Goal: Task Accomplishment & Management: Complete application form

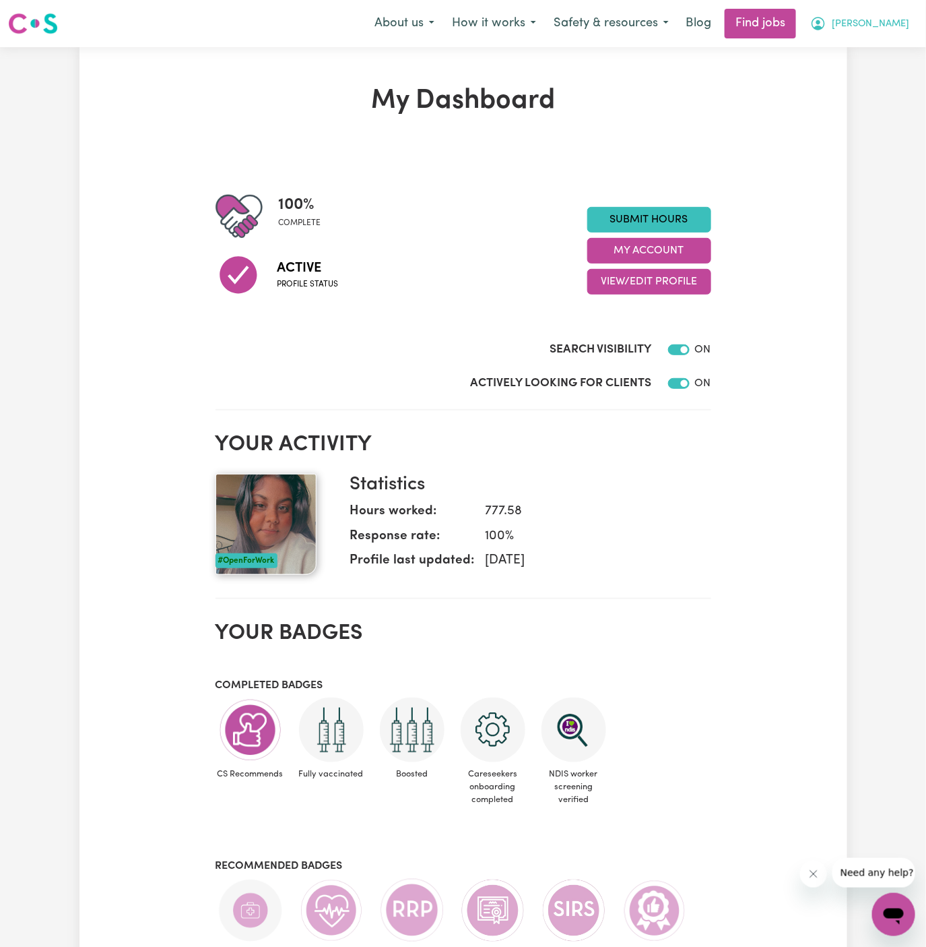
click at [900, 17] on span "Arpanpreet" at bounding box center [870, 24] width 77 height 15
click at [888, 44] on link "My Account" at bounding box center [864, 53] width 106 height 26
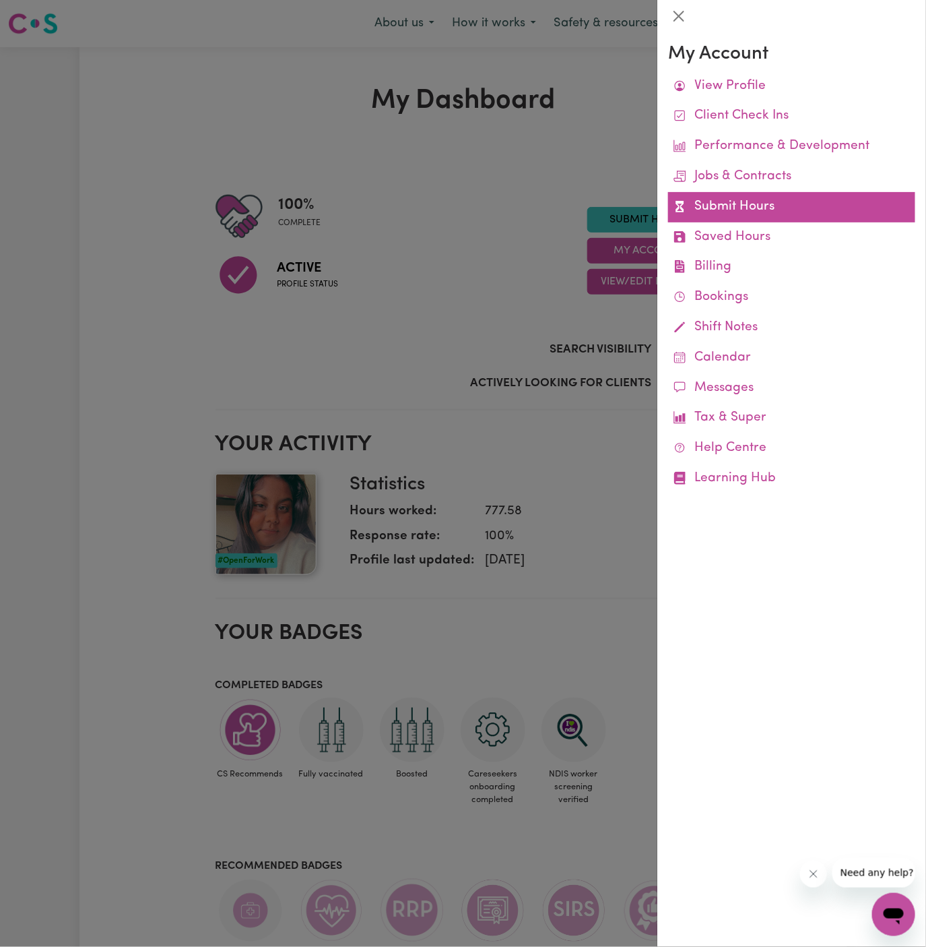
click at [737, 202] on link "Submit Hours" at bounding box center [791, 207] width 247 height 30
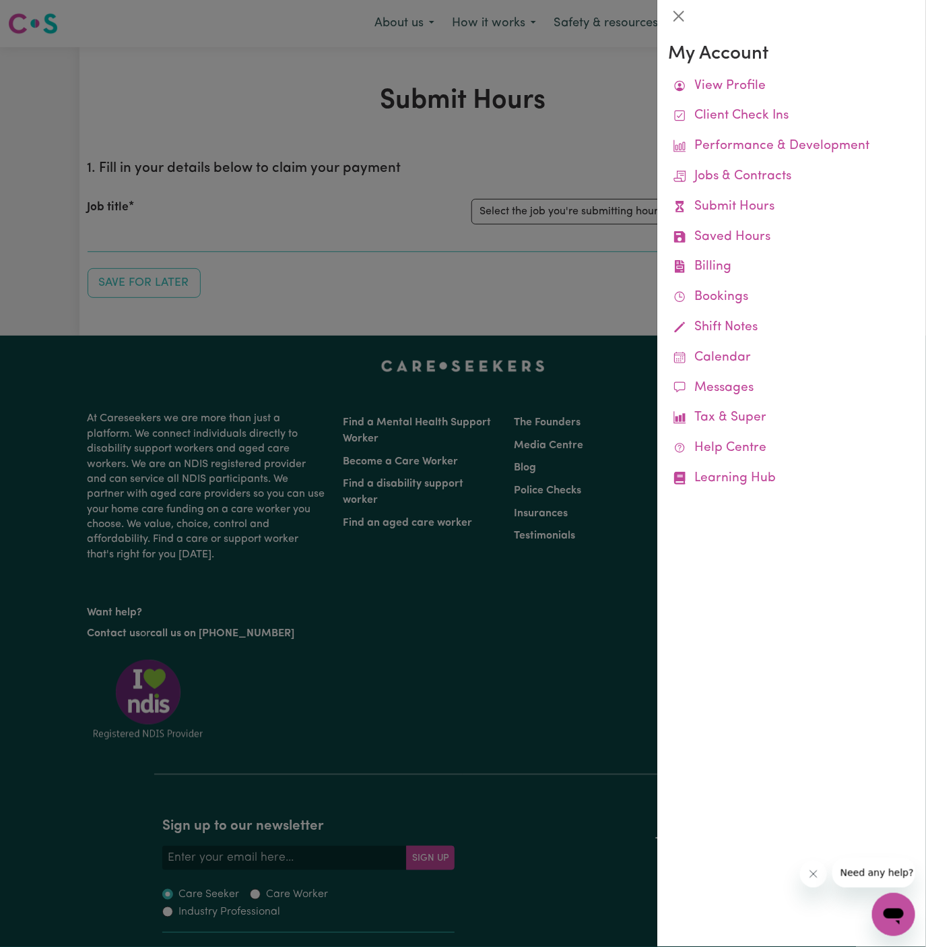
click at [554, 214] on div at bounding box center [463, 473] width 926 height 947
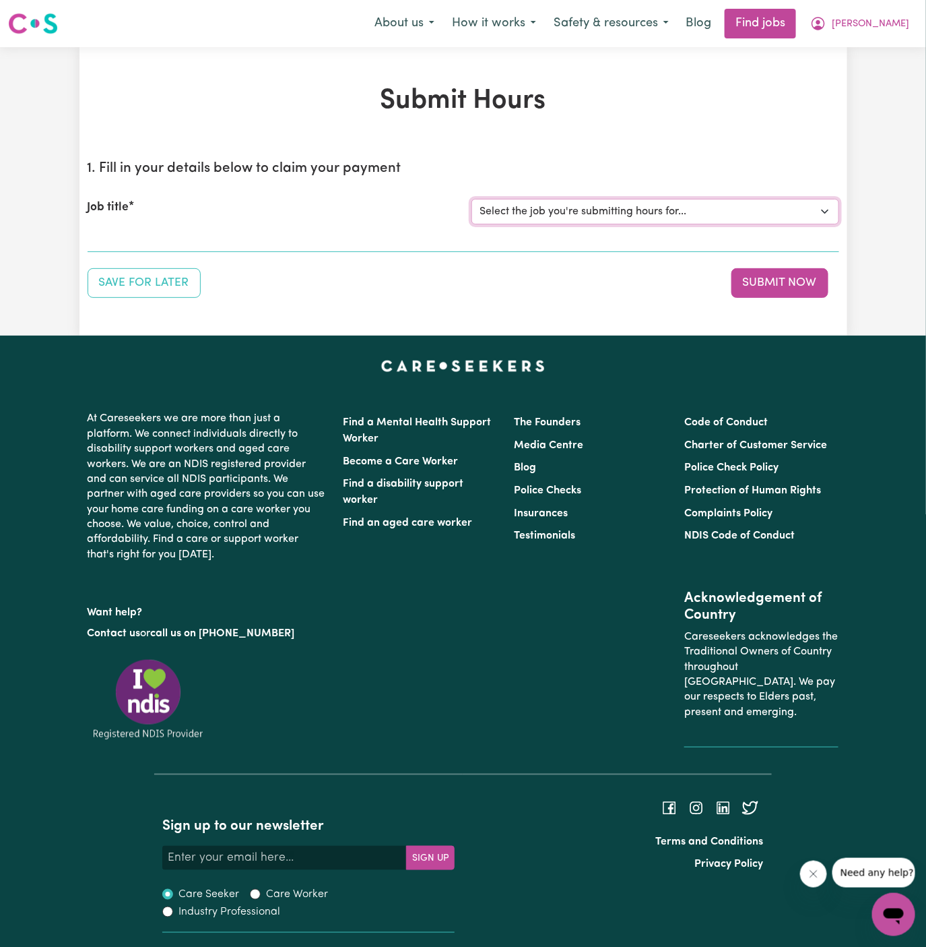
click at [606, 213] on select "Select the job you're submitting hours for... [Hadi Safdari ] Support Worker Ne…" at bounding box center [656, 212] width 368 height 26
select select "13241"
click at [472, 199] on select "Select the job you're submitting hours for... [Hadi Safdari ] Support Worker Ne…" at bounding box center [656, 212] width 368 height 26
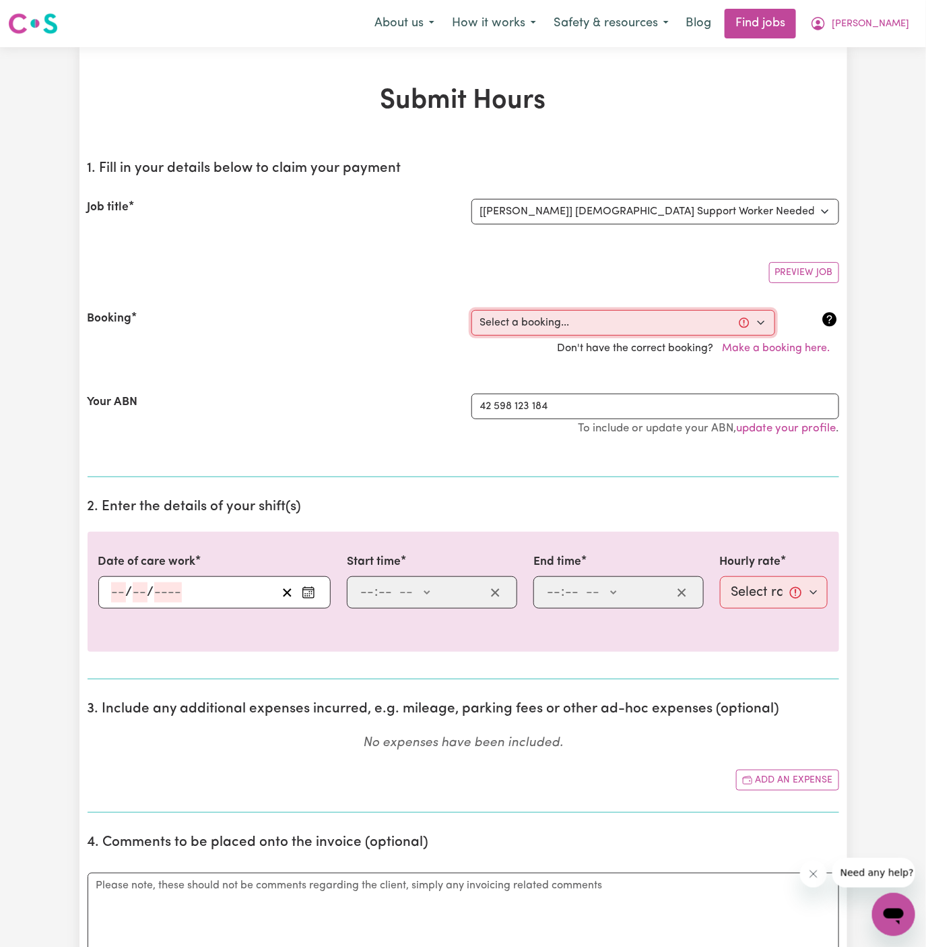
click at [593, 331] on select "Select a booking... Thu, September 11, 2025 - 10:00am to 05:00pm (ONE-OFF) Tue,…" at bounding box center [624, 323] width 304 height 26
select select "364992"
click at [472, 310] on select "Select a booking... Thu, September 11, 2025 - 10:00am to 05:00pm (ONE-OFF) Tue,…" at bounding box center [624, 323] width 304 height 26
type input "2025-09-16"
type input "16"
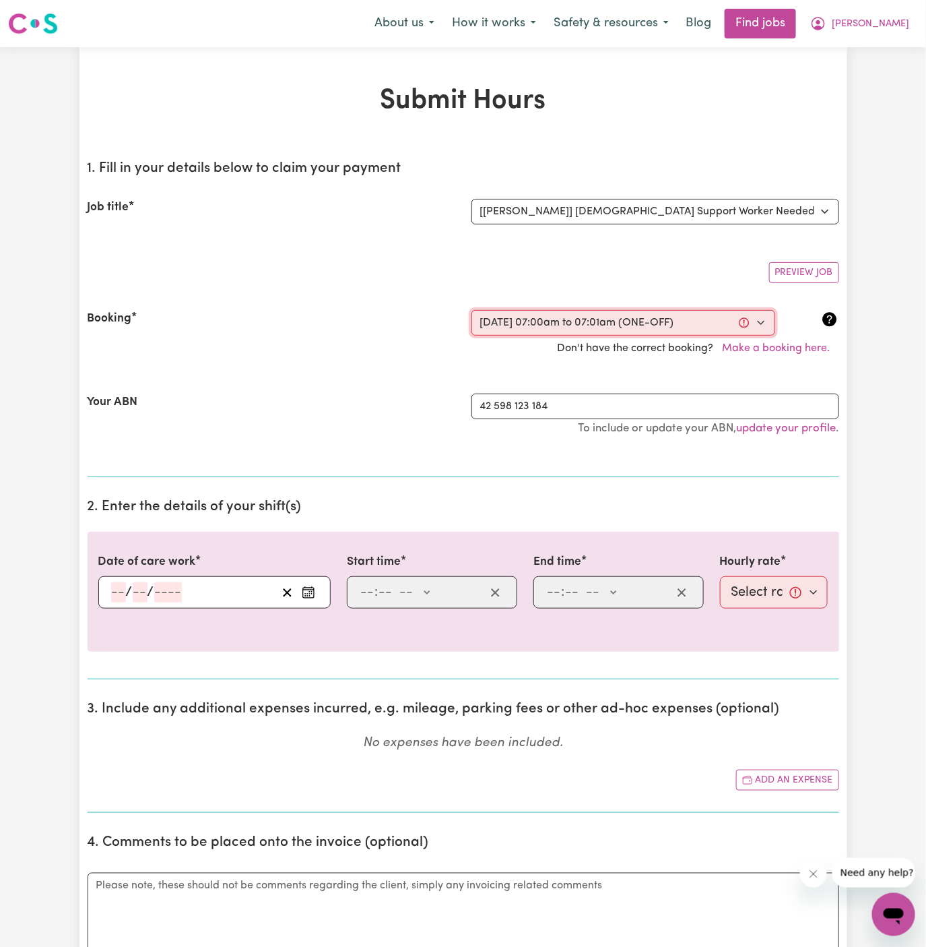
type input "9"
type input "2025"
type input "07:00"
type input "7"
type input "0"
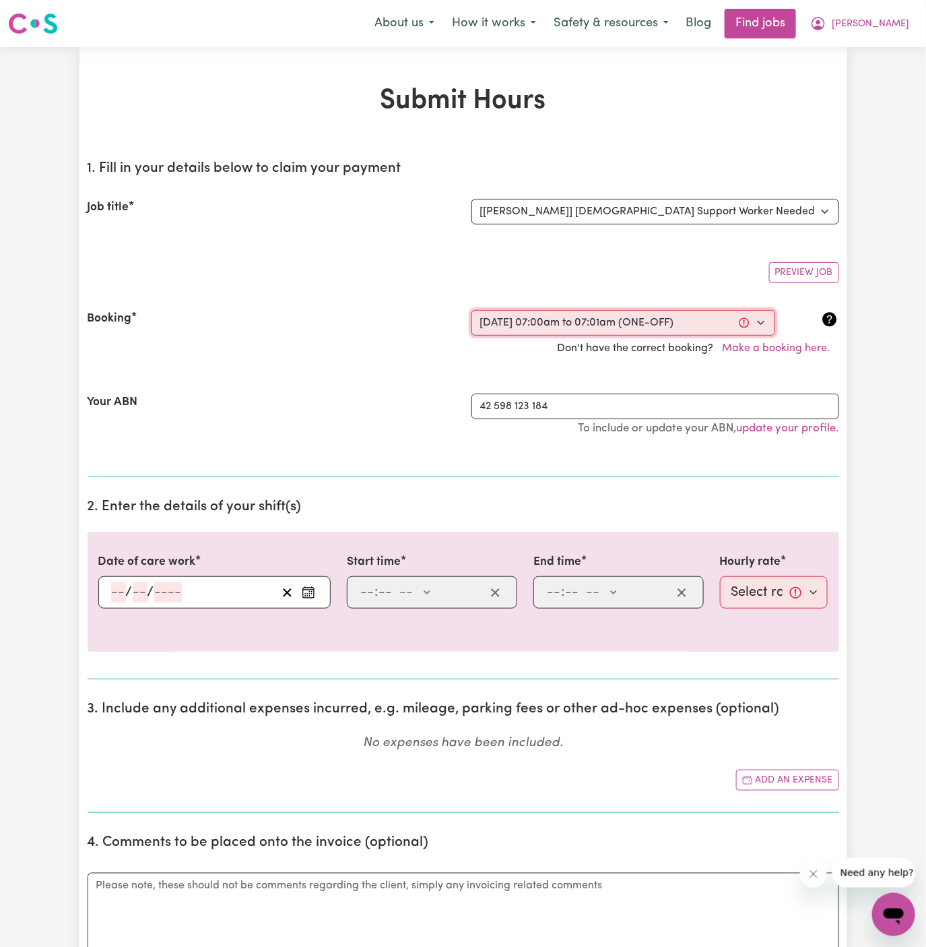
select select "am"
type input "07:01"
type input "7"
type input "1"
select select "am"
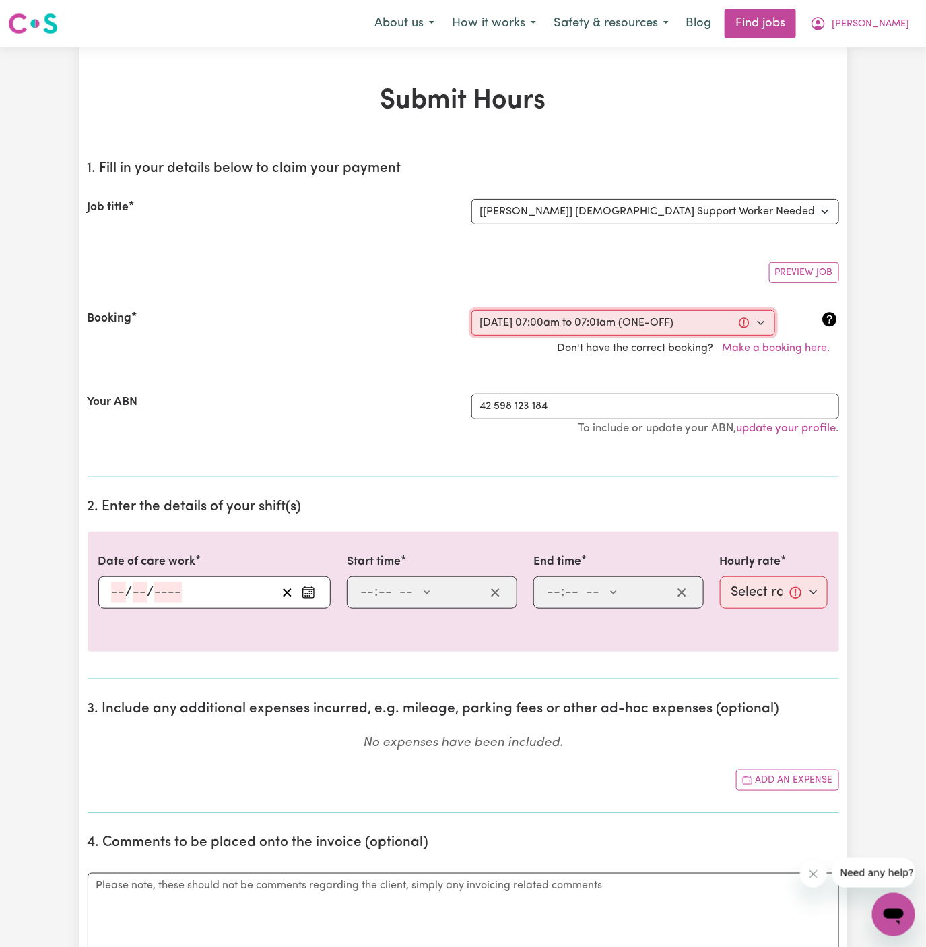
select select "45-Weekday"
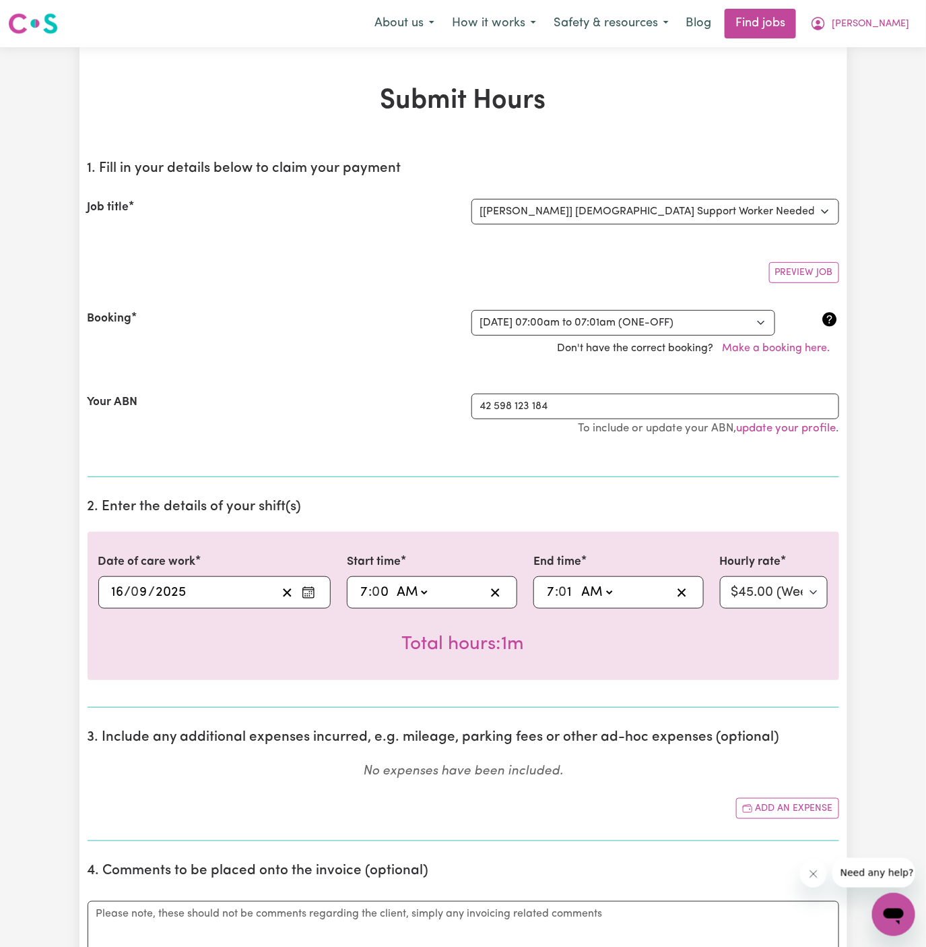
click at [113, 588] on input "16" at bounding box center [117, 592] width 13 height 20
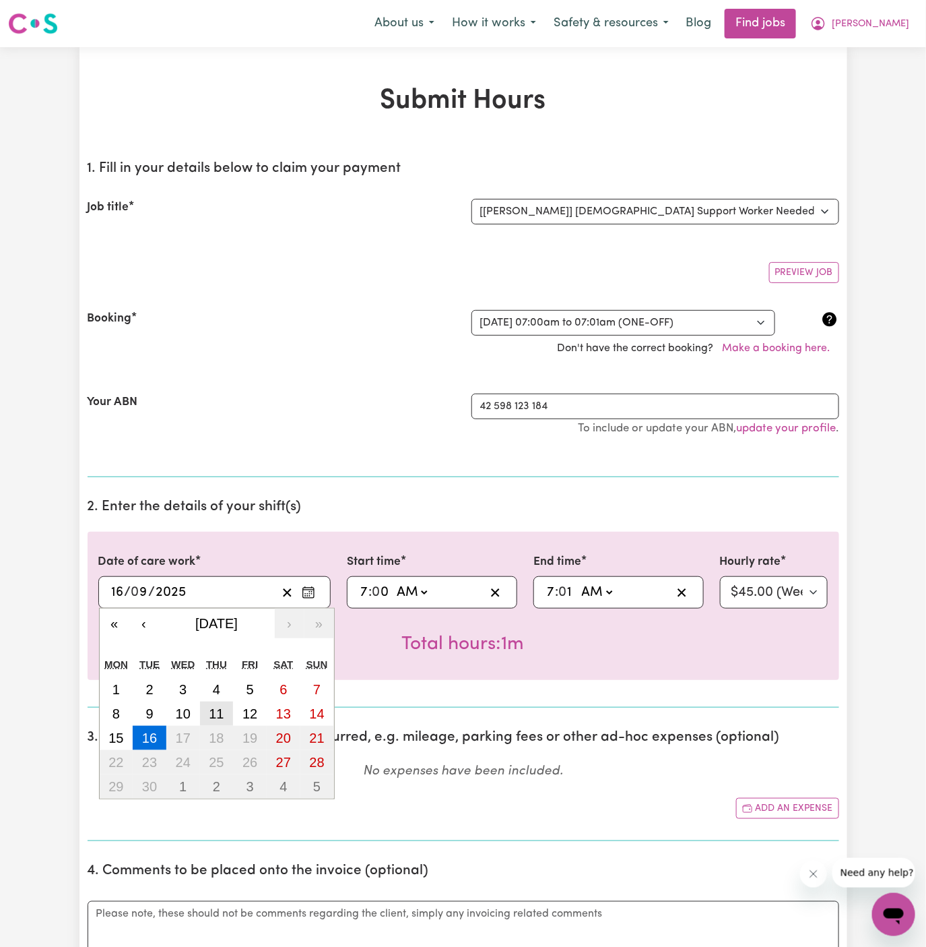
click at [215, 712] on abbr "11" at bounding box center [216, 713] width 15 height 15
type input "2025-09-11"
type input "11"
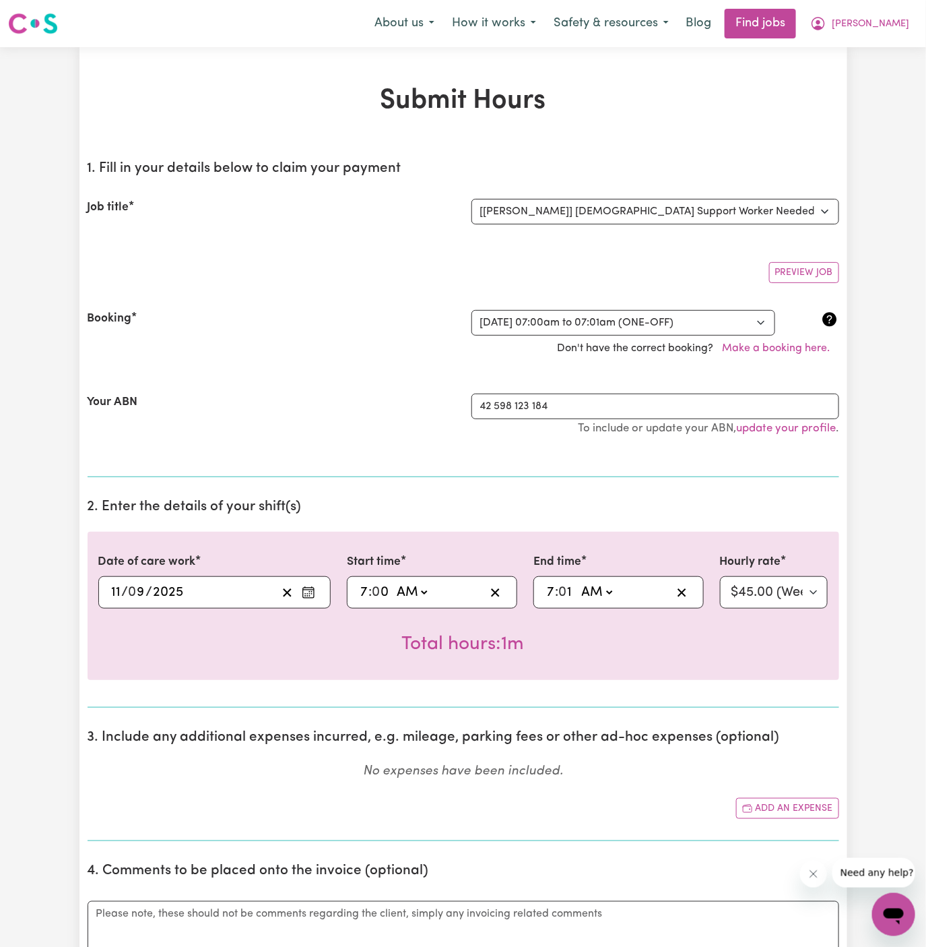
click at [362, 584] on input "7" at bounding box center [364, 592] width 9 height 20
type input "05:00"
type input "5"
click at [403, 589] on select "AM PM" at bounding box center [412, 592] width 36 height 20
select select "pm"
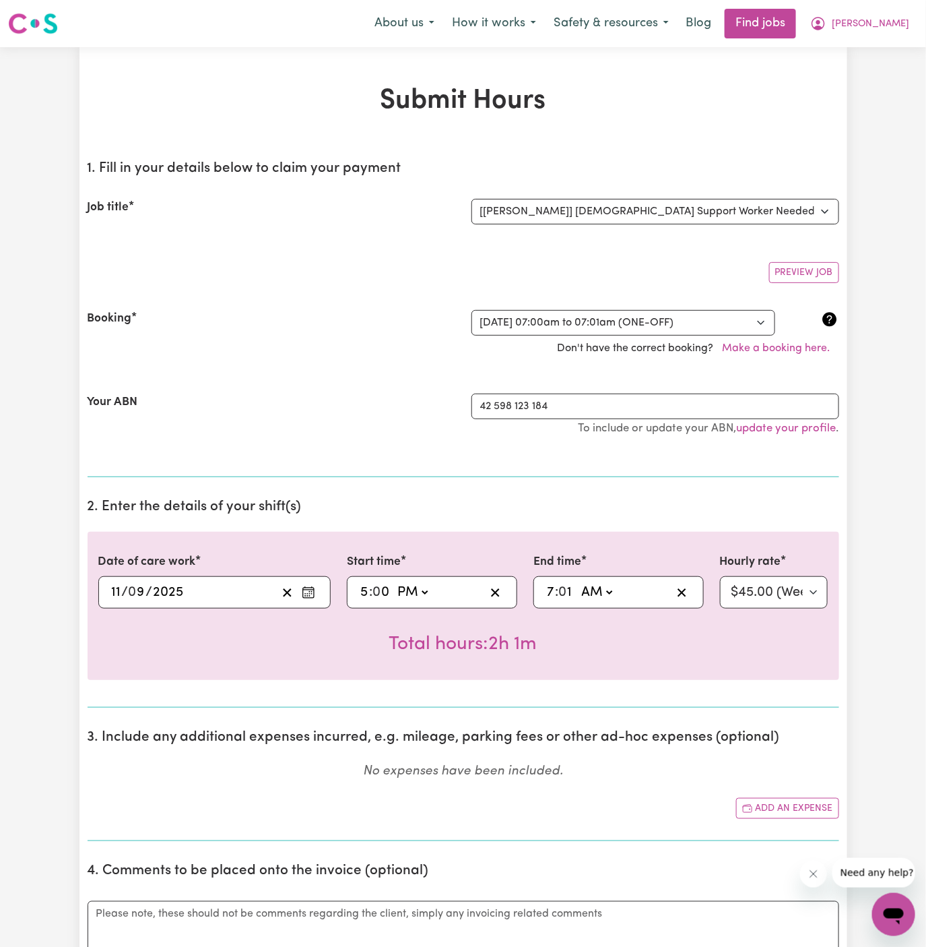
click at [394, 582] on select "AM PM" at bounding box center [412, 592] width 36 height 20
type input "17:00"
click at [553, 587] on input "7" at bounding box center [550, 592] width 9 height 20
type input "05:01"
type input "5"
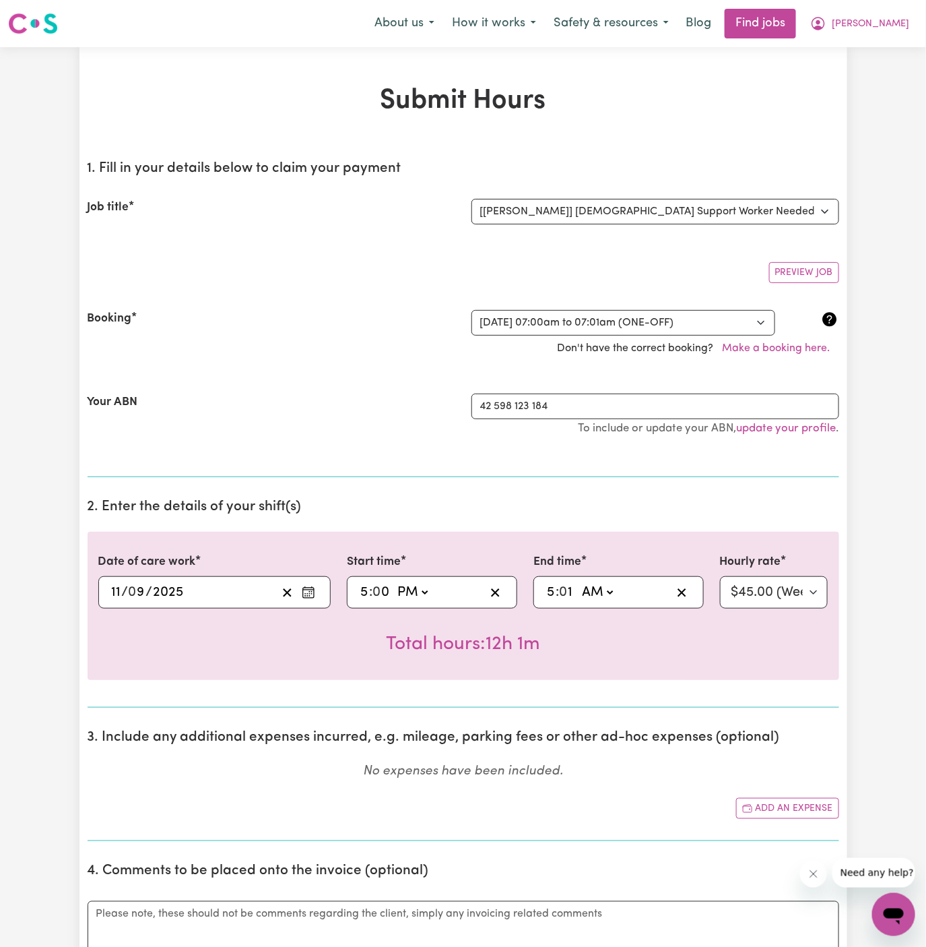
type input "05:03"
type input "3"
type input "05:30"
type input "30"
click at [610, 585] on select "AM PM" at bounding box center [597, 592] width 36 height 20
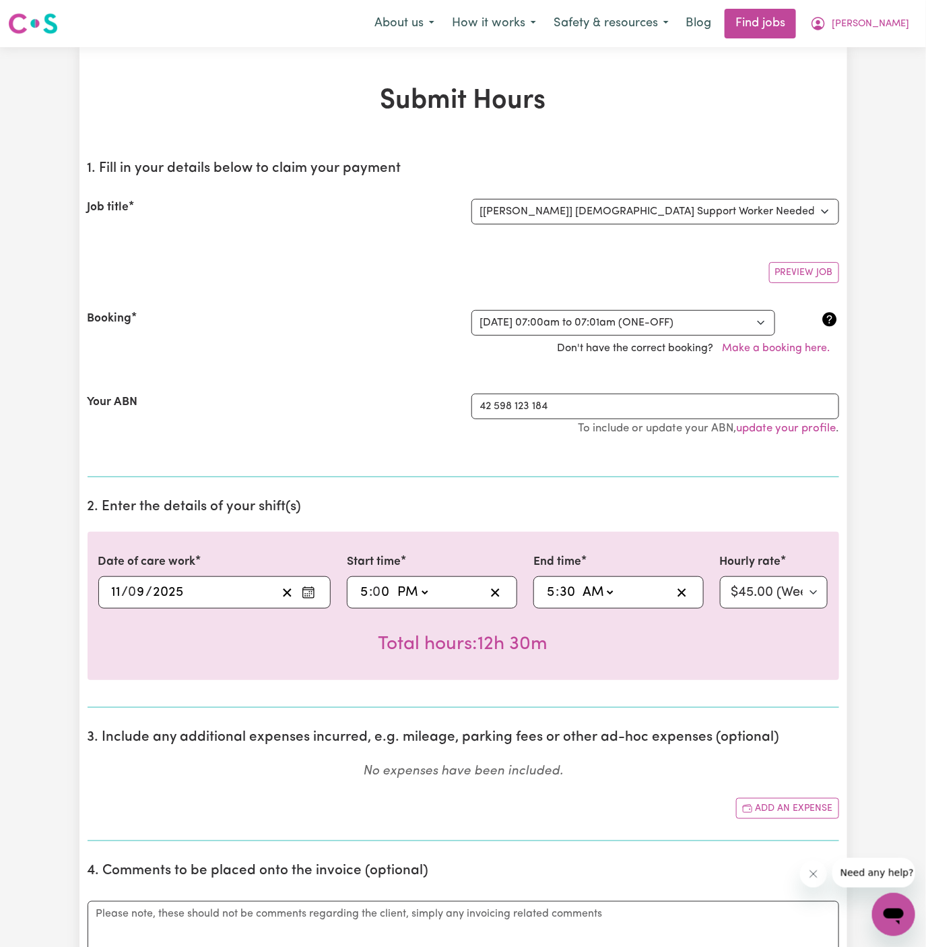
select select "pm"
click at [579, 582] on select "AM PM" at bounding box center [597, 592] width 36 height 20
type input "17:30"
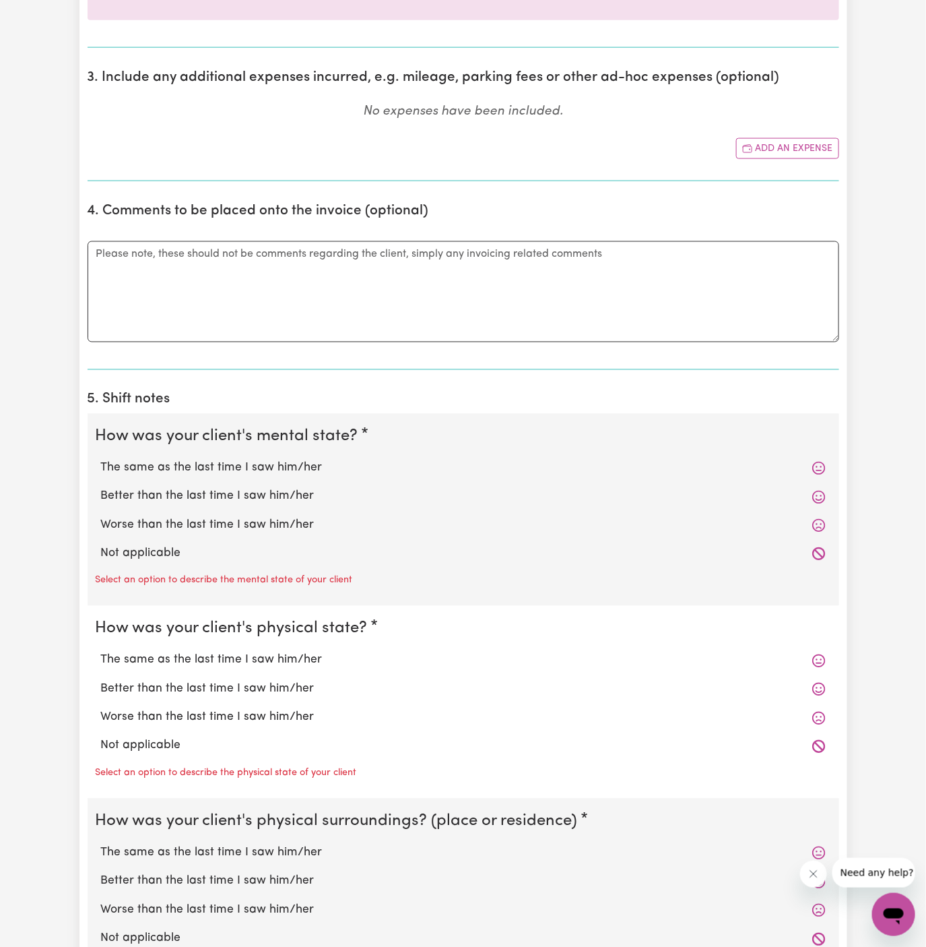
scroll to position [662, 0]
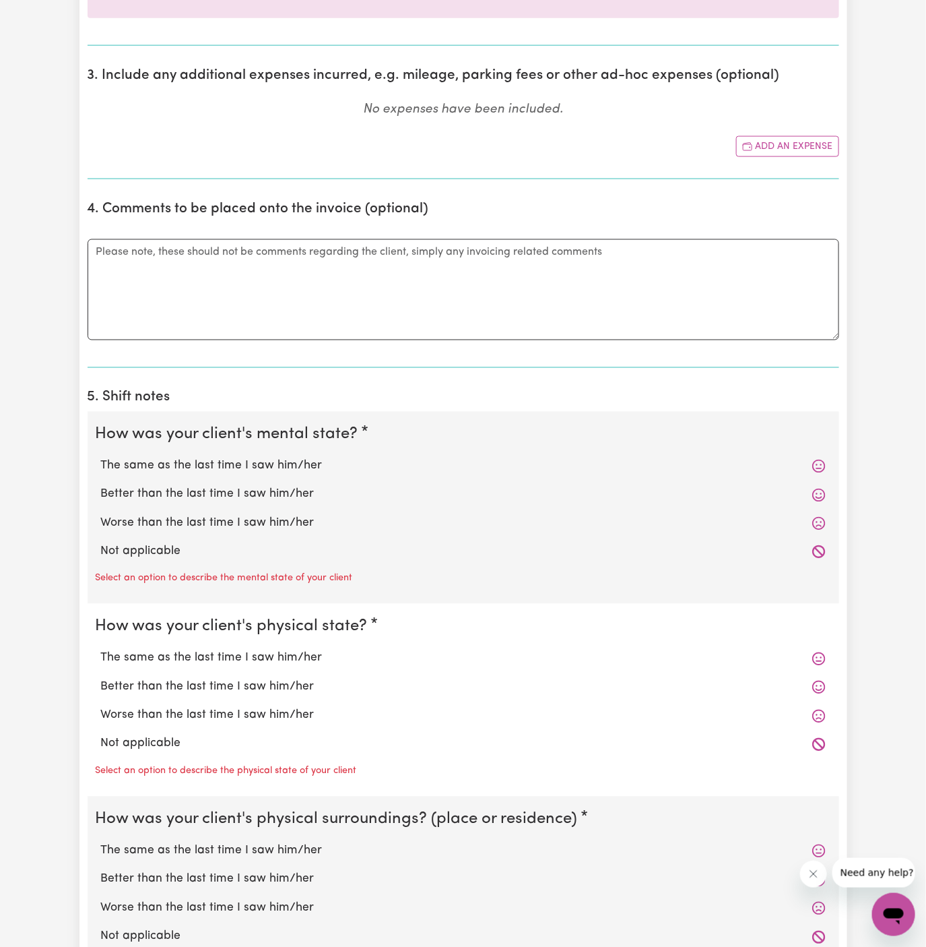
click at [185, 550] on label "Not applicable" at bounding box center [463, 552] width 725 height 18
click at [101, 543] on input "Not applicable" at bounding box center [100, 542] width 1 height 1
radio input "true"
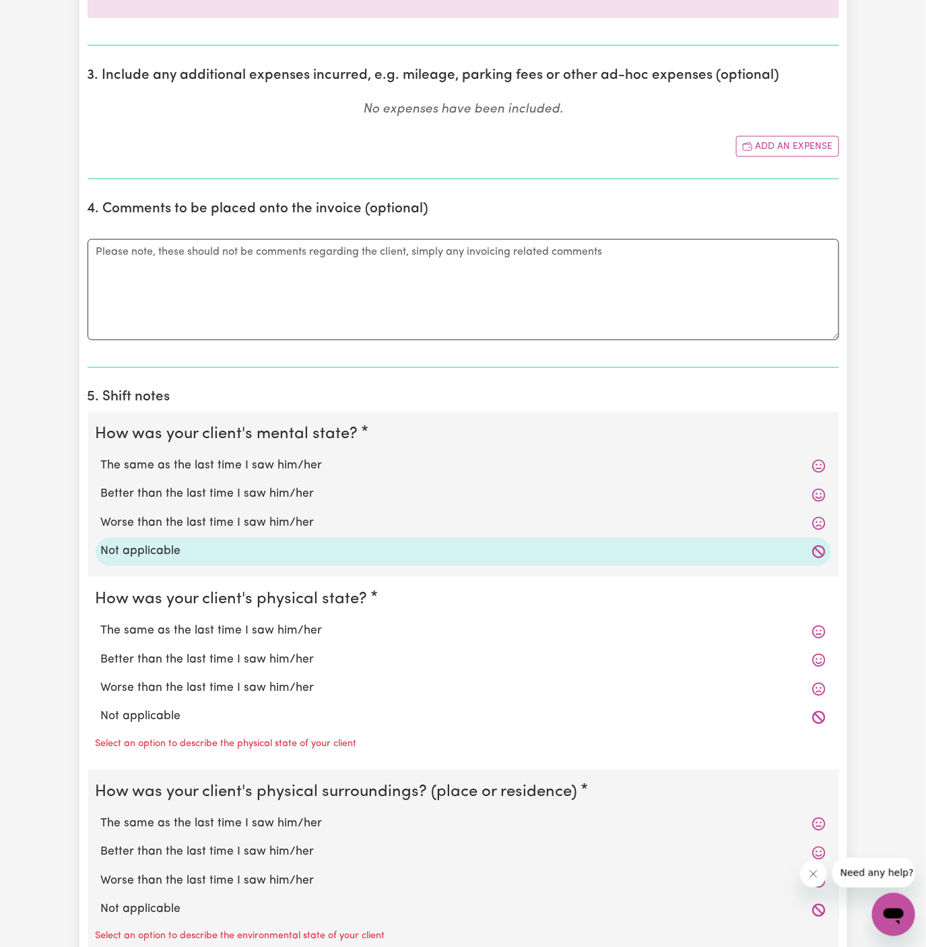
click at [186, 714] on label "Not applicable" at bounding box center [463, 717] width 725 height 18
click at [101, 708] on input "Not applicable" at bounding box center [100, 707] width 1 height 1
radio input "true"
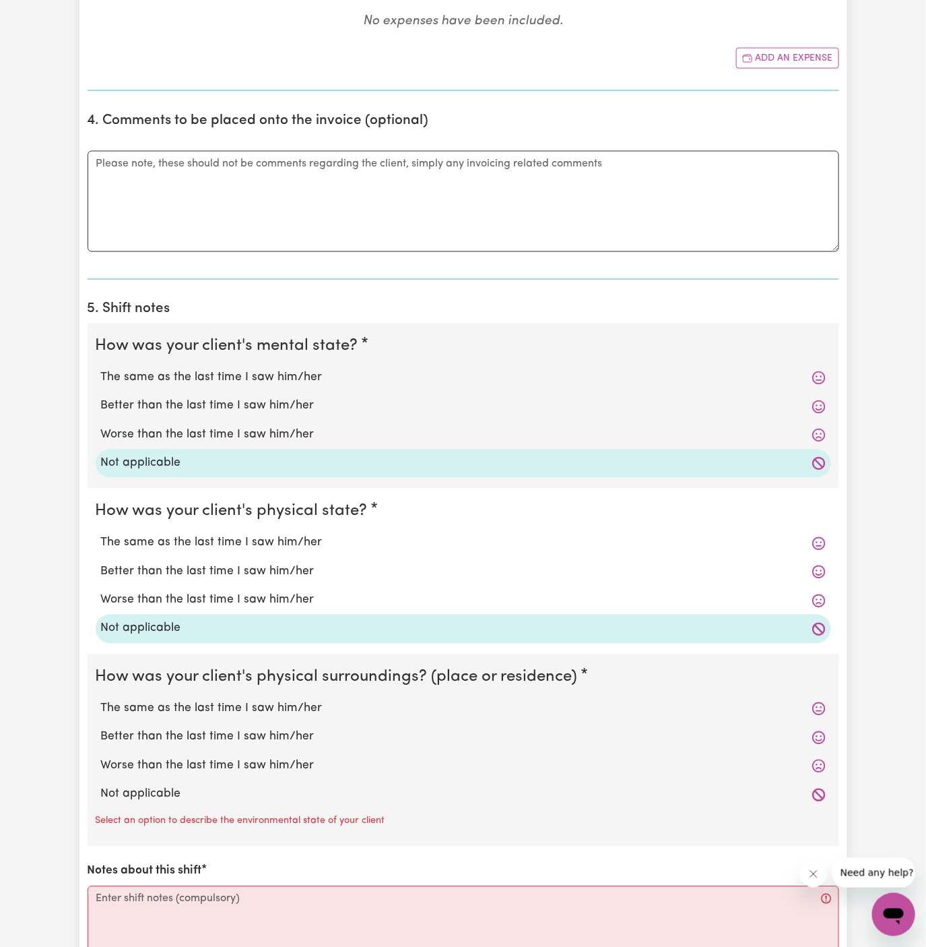
scroll to position [853, 0]
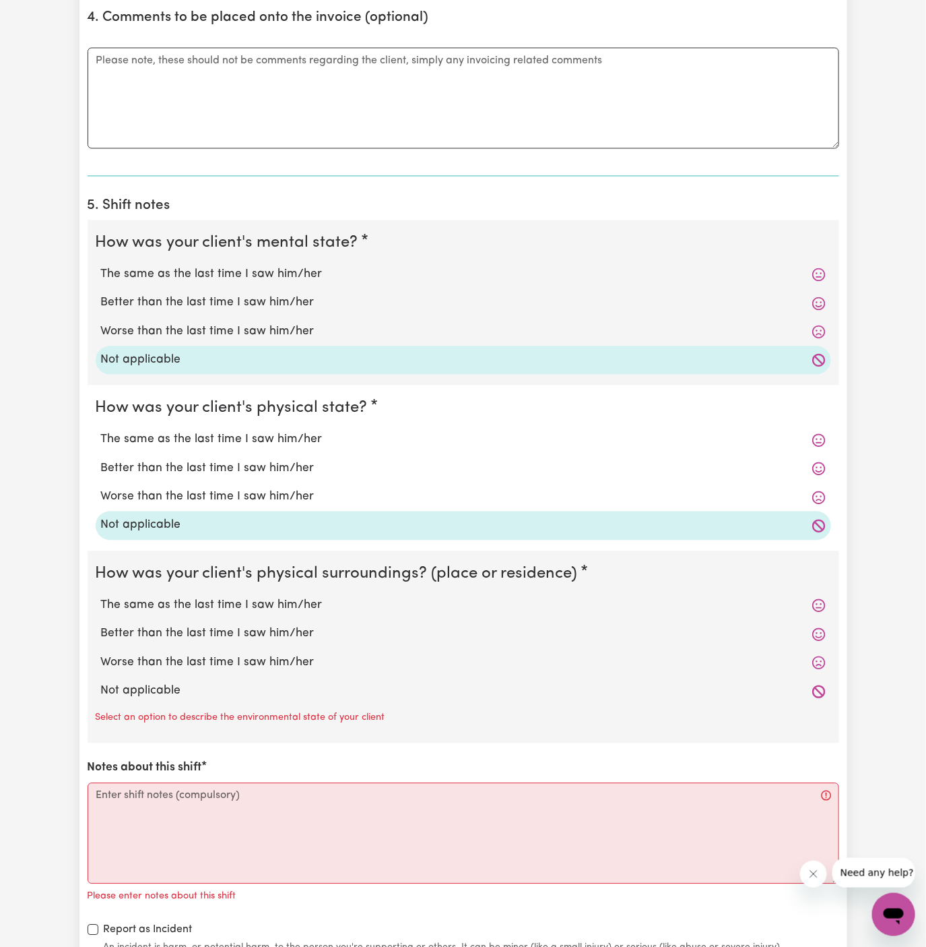
click at [184, 687] on label "Not applicable" at bounding box center [463, 691] width 725 height 18
click at [101, 682] on input "Not applicable" at bounding box center [100, 682] width 1 height 1
radio input "true"
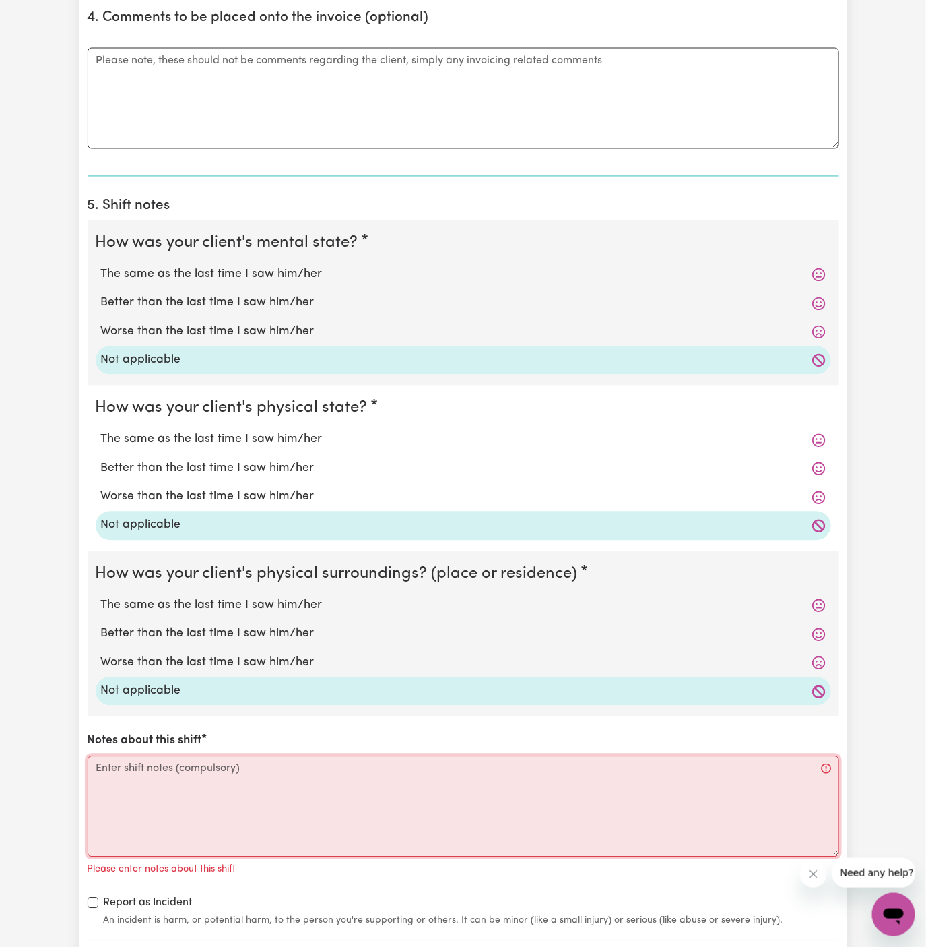
click at [211, 763] on textarea "Notes about this shift" at bounding box center [464, 806] width 752 height 101
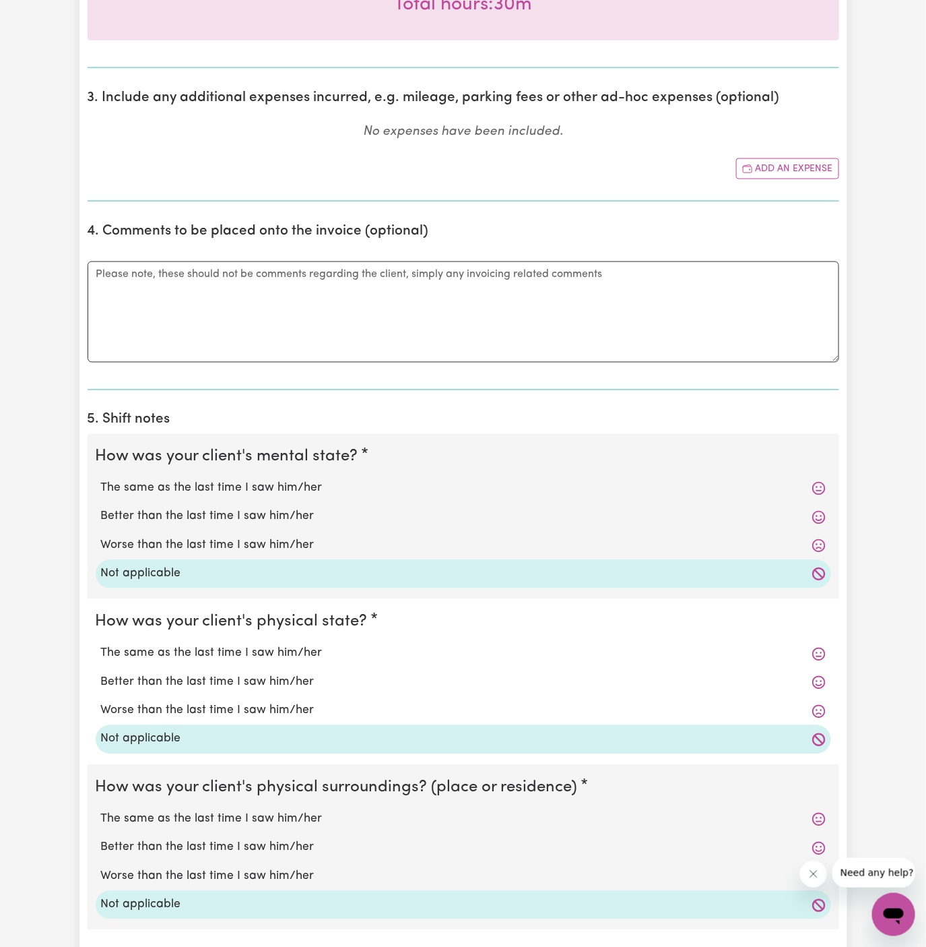
scroll to position [918, 0]
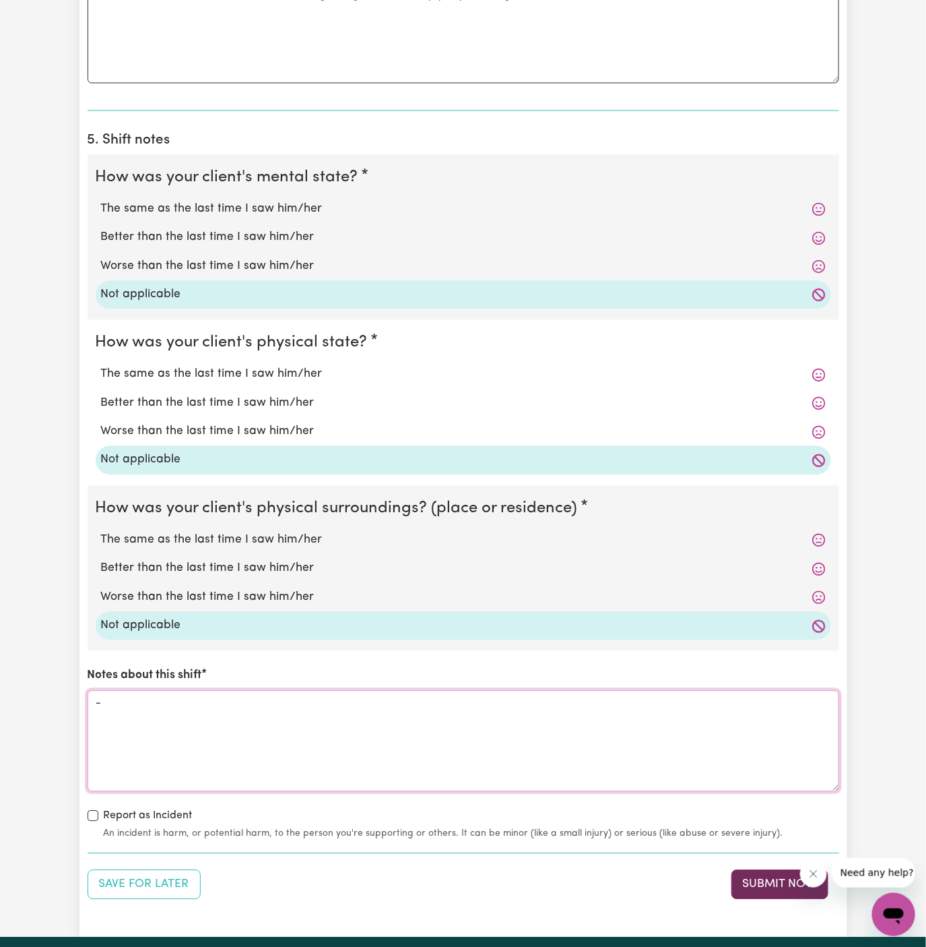
type textarea "-"
click at [773, 875] on button "Submit Now" at bounding box center [780, 885] width 97 height 30
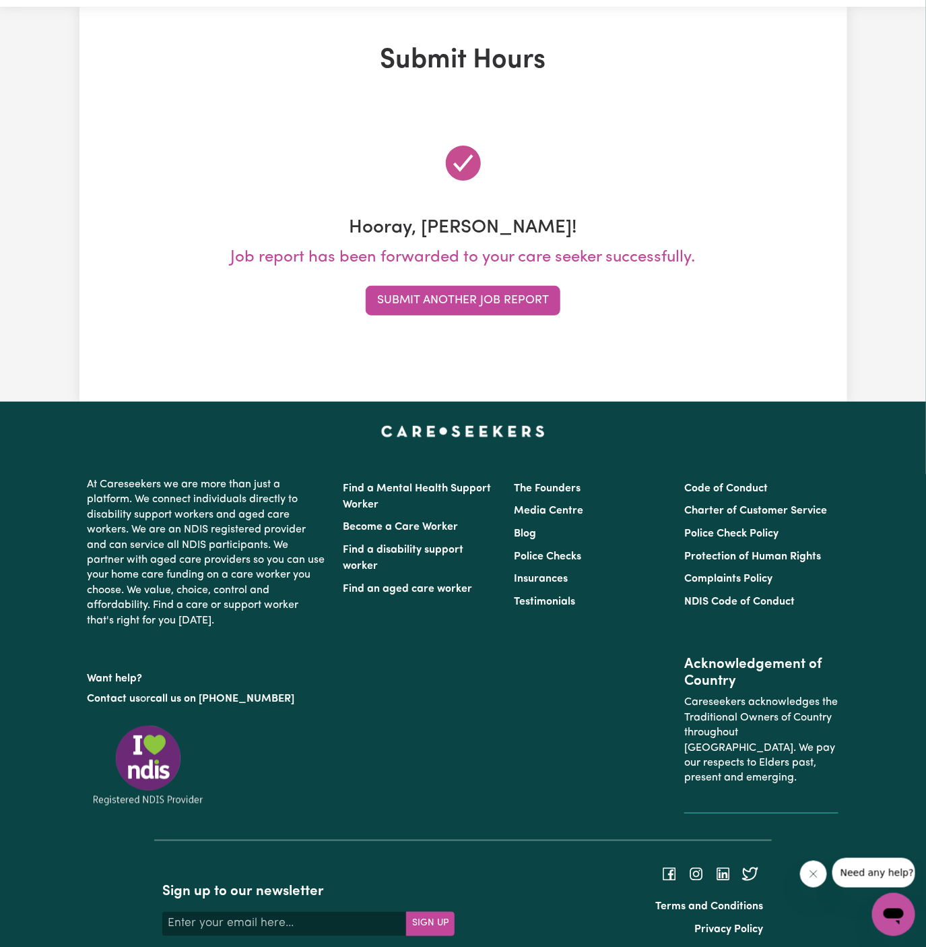
scroll to position [0, 0]
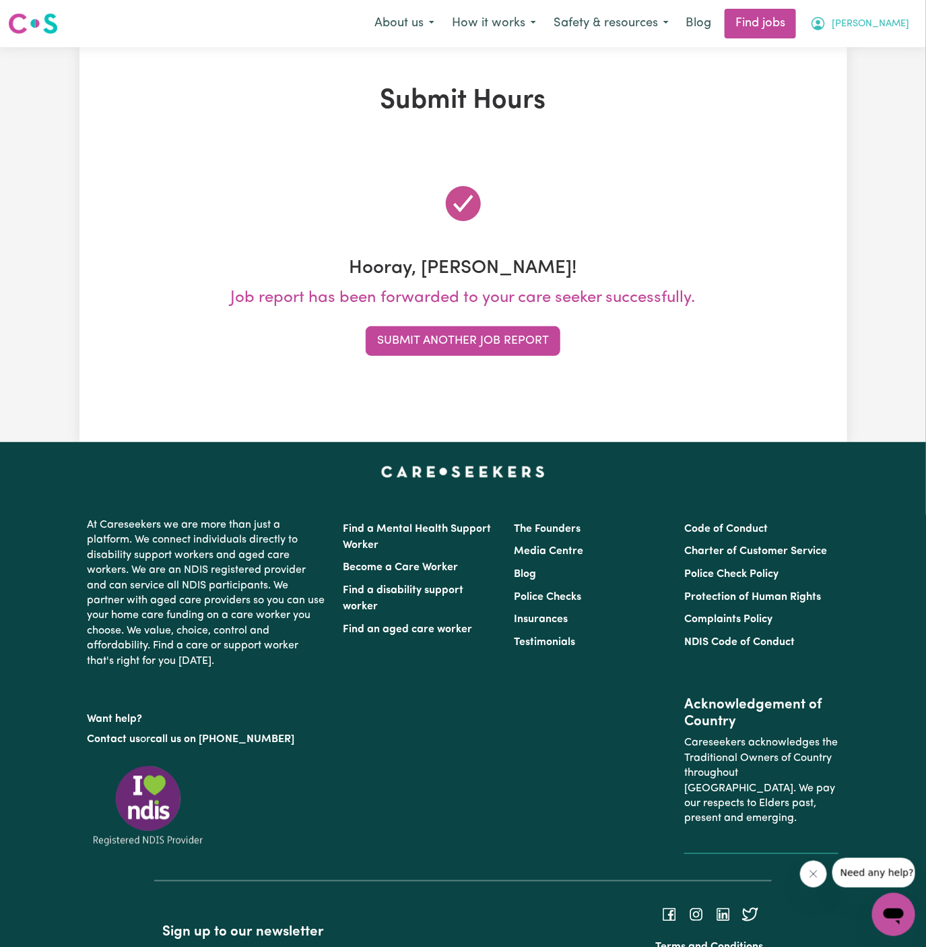
click at [888, 22] on span "Arpanpreet" at bounding box center [870, 24] width 77 height 15
click at [888, 45] on link "My Account" at bounding box center [864, 53] width 106 height 26
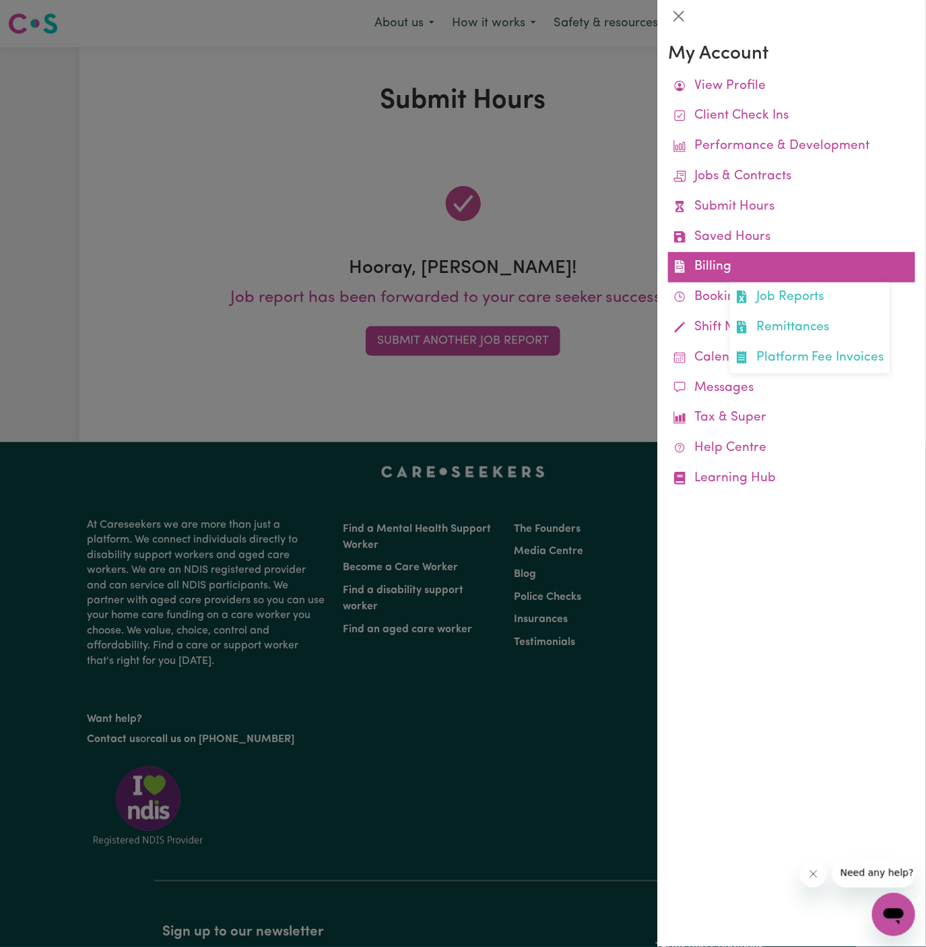
click at [731, 261] on link "Billing Job Reports Remittances Platform Fee Invoices" at bounding box center [791, 267] width 247 height 30
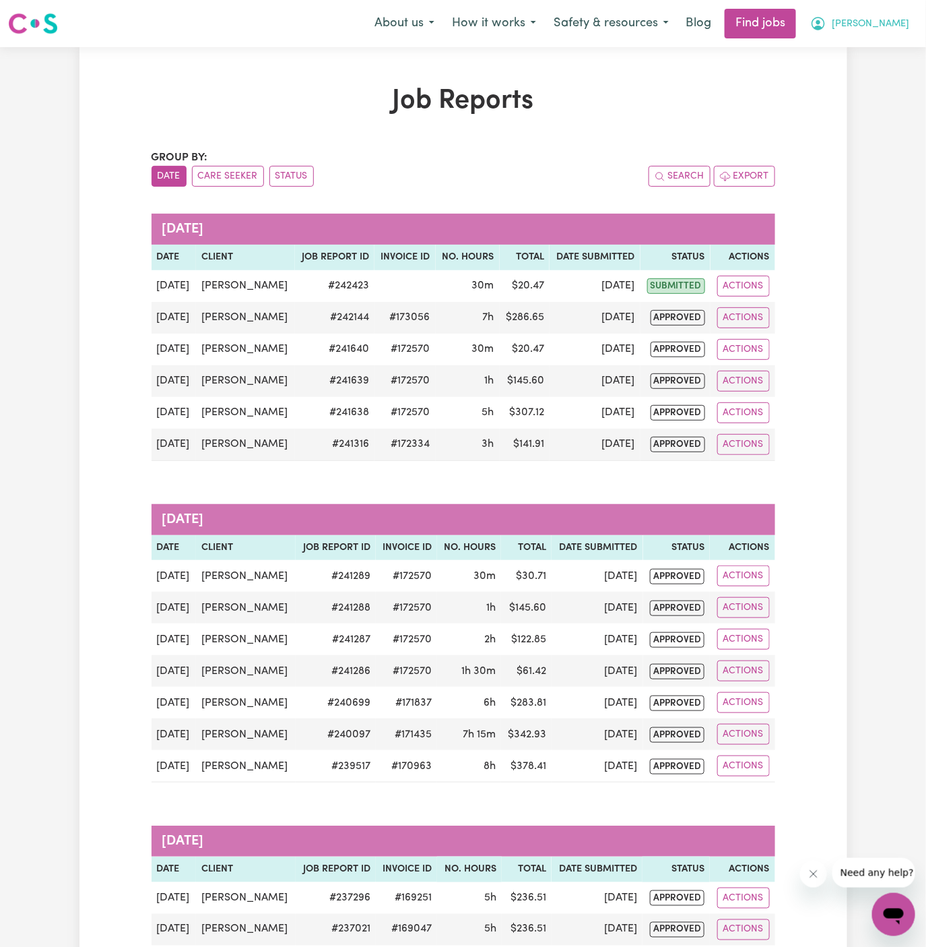
click at [887, 18] on span "Arpanpreet" at bounding box center [870, 24] width 77 height 15
click at [887, 46] on link "My Account" at bounding box center [864, 53] width 106 height 26
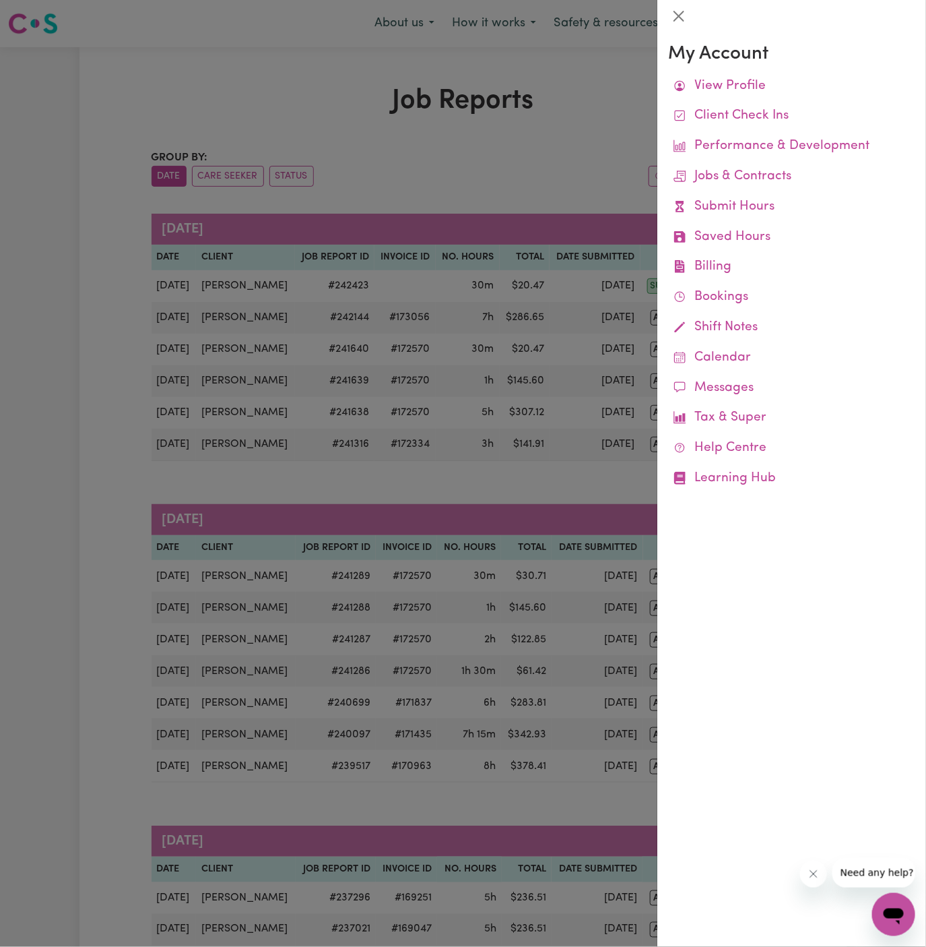
click at [656, 79] on div at bounding box center [463, 473] width 926 height 947
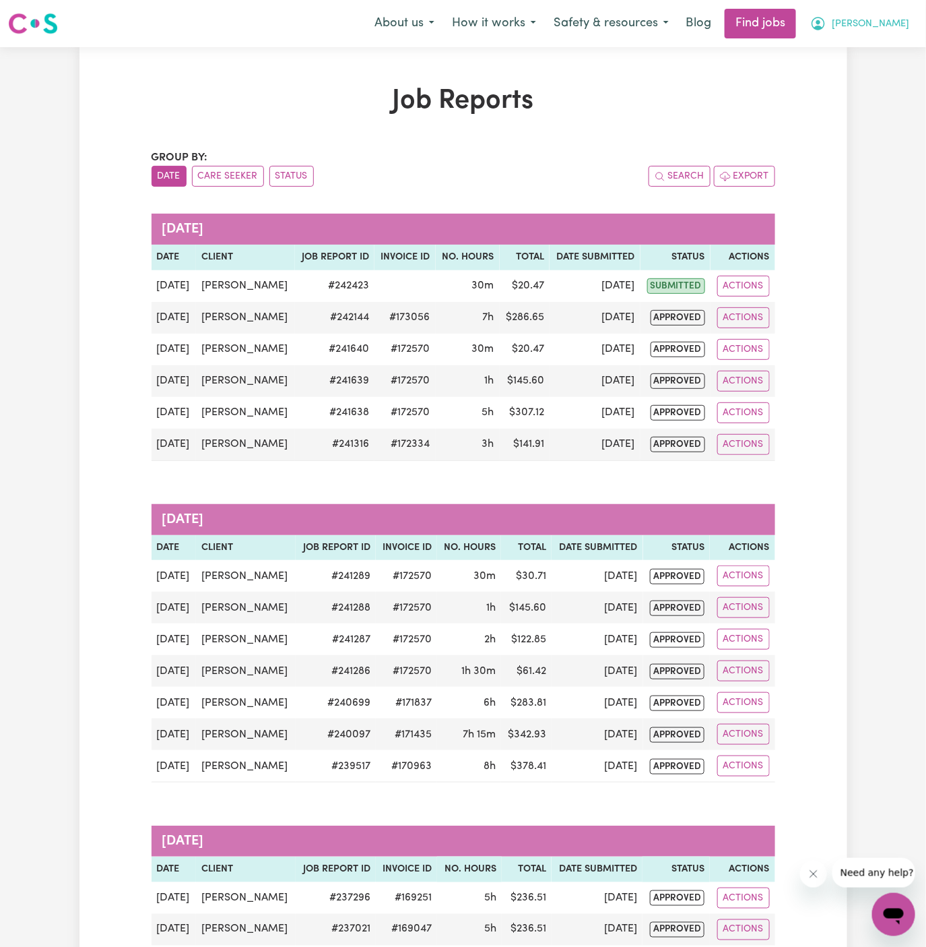
click at [901, 26] on span "Arpanpreet" at bounding box center [870, 24] width 77 height 15
click at [883, 105] on link "Logout" at bounding box center [864, 103] width 106 height 26
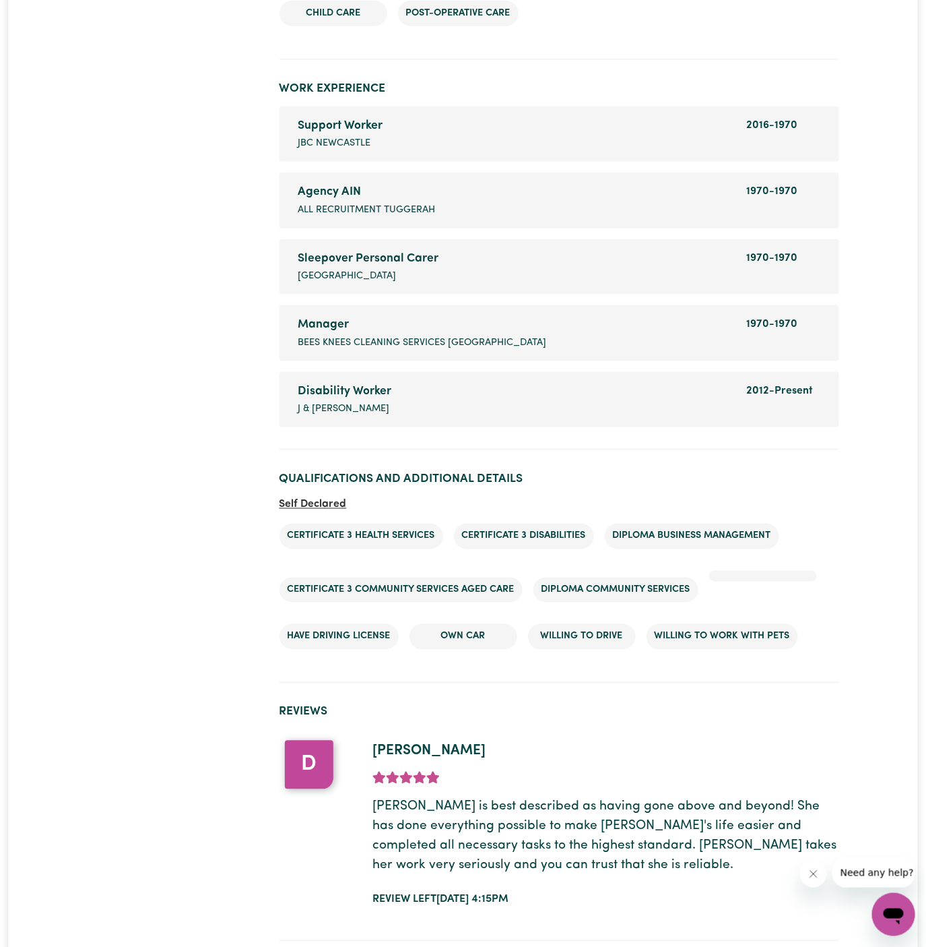
scroll to position [2301, 0]
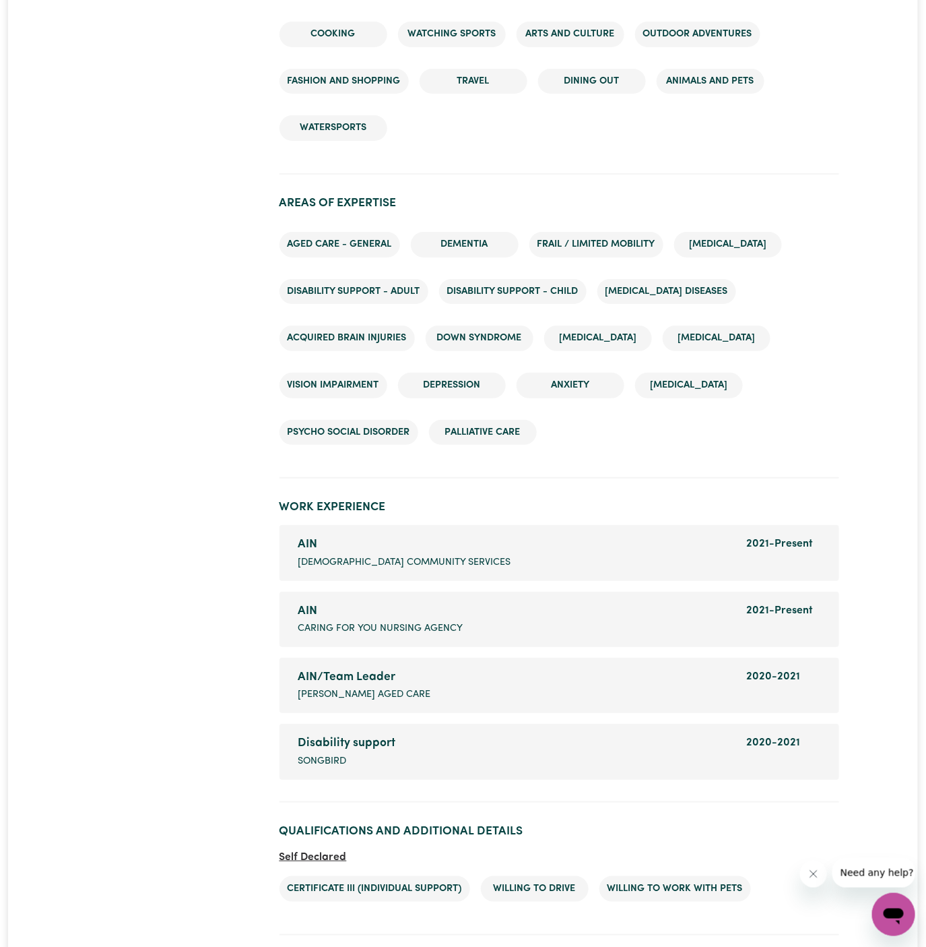
scroll to position [1835, 0]
